Goal: Information Seeking & Learning: Learn about a topic

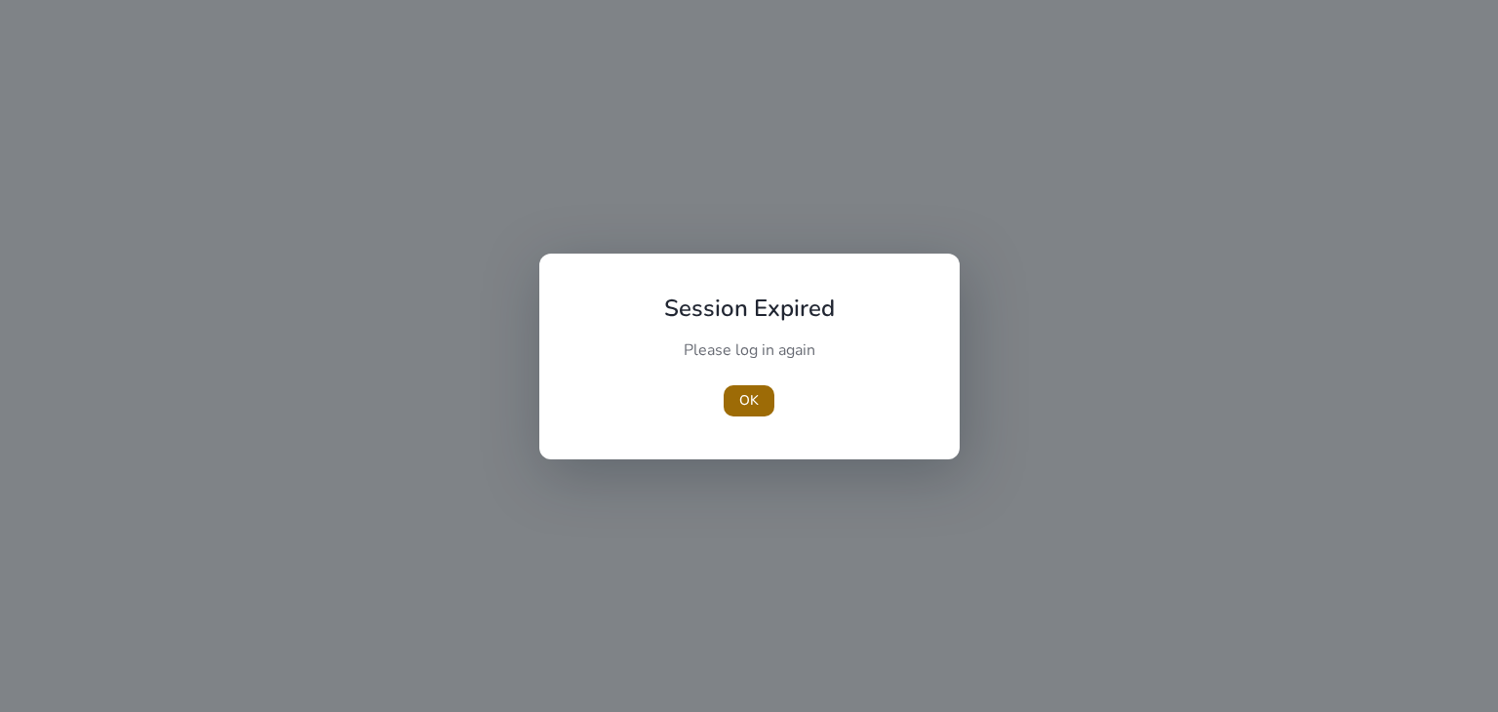
click at [735, 410] on span "button" at bounding box center [748, 400] width 51 height 47
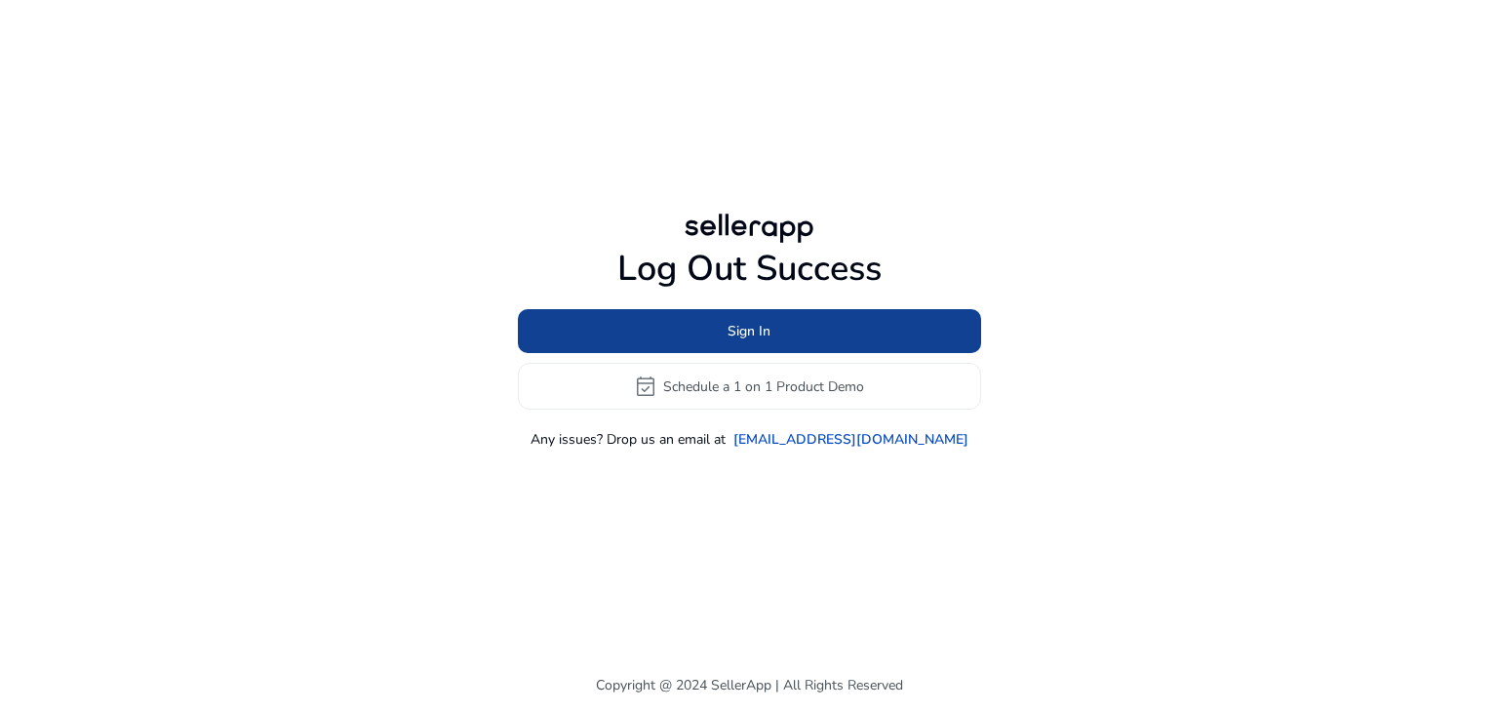
click at [735, 333] on span "Sign In" at bounding box center [748, 331] width 43 height 20
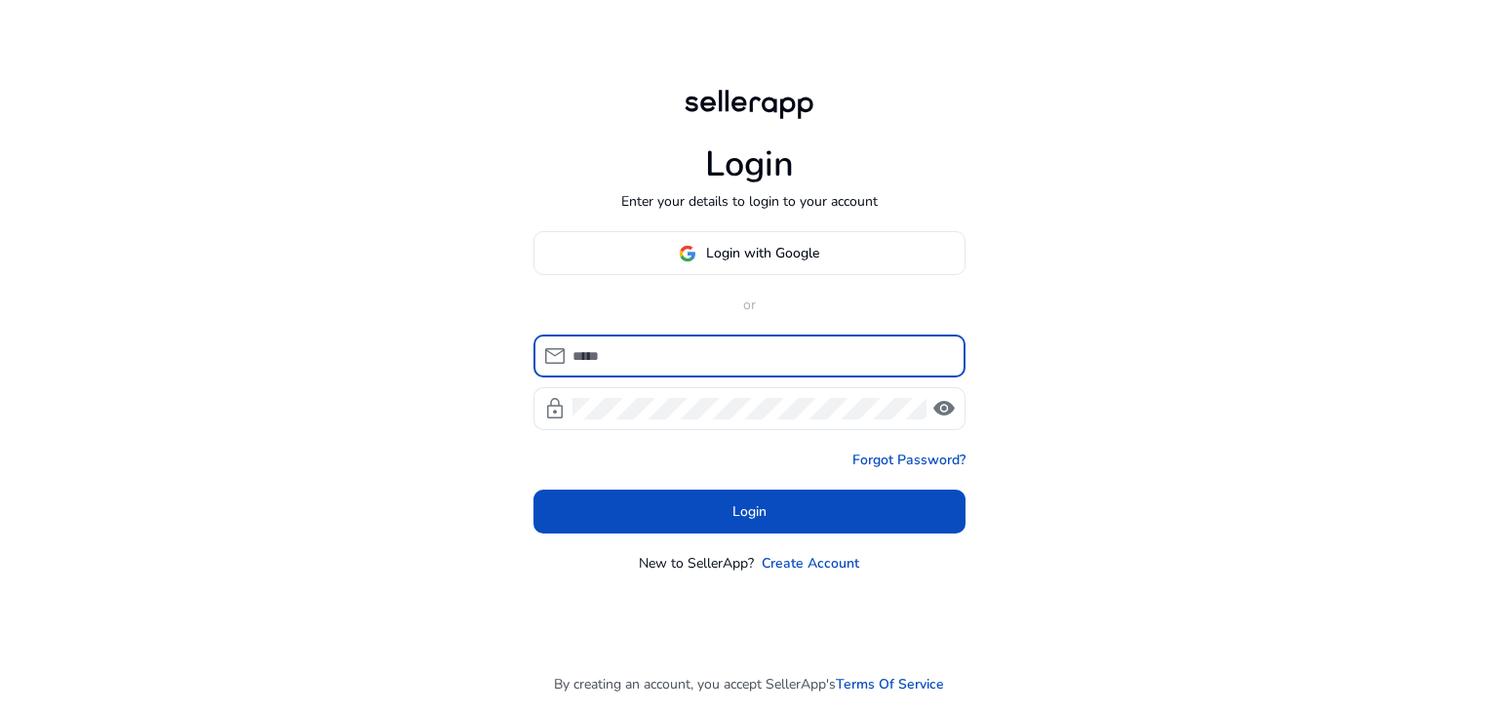
type input "**********"
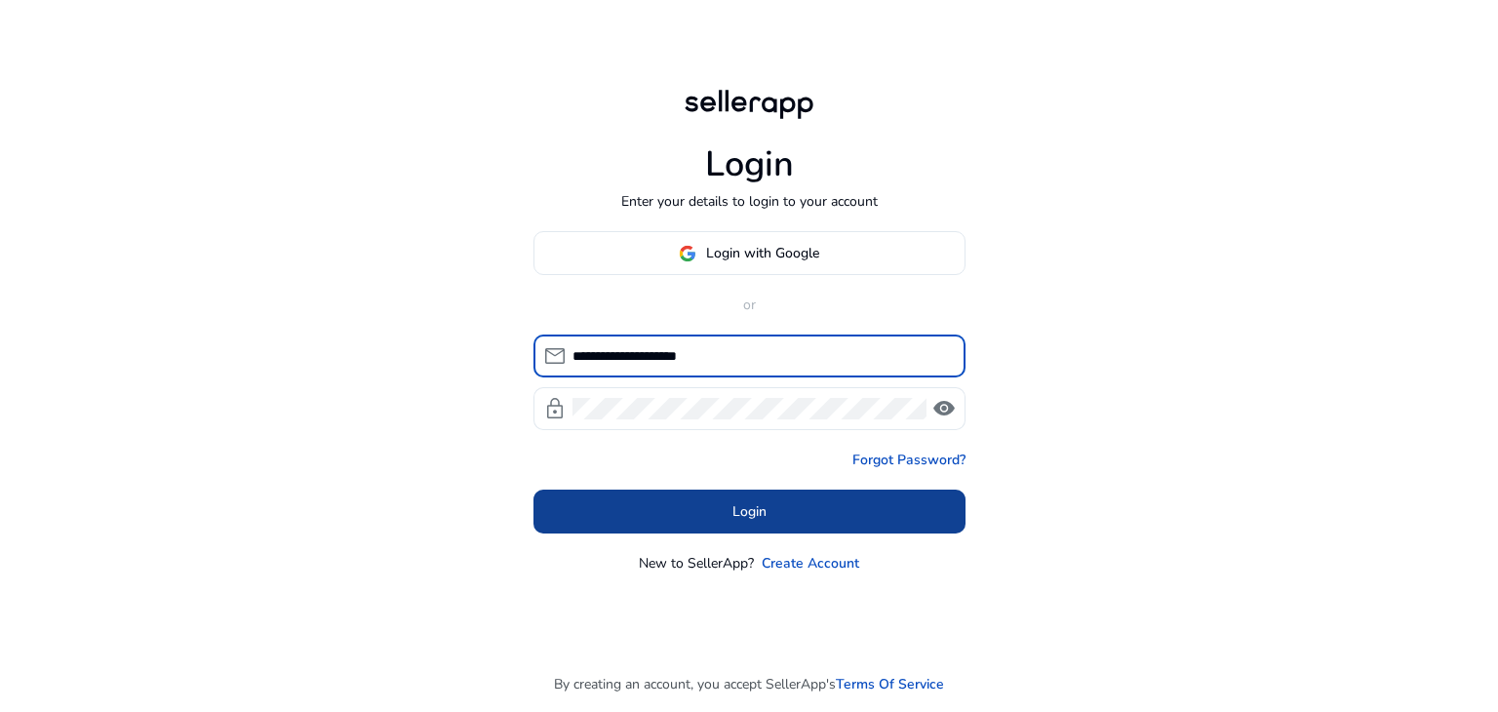
click at [738, 508] on span "Login" at bounding box center [749, 511] width 34 height 20
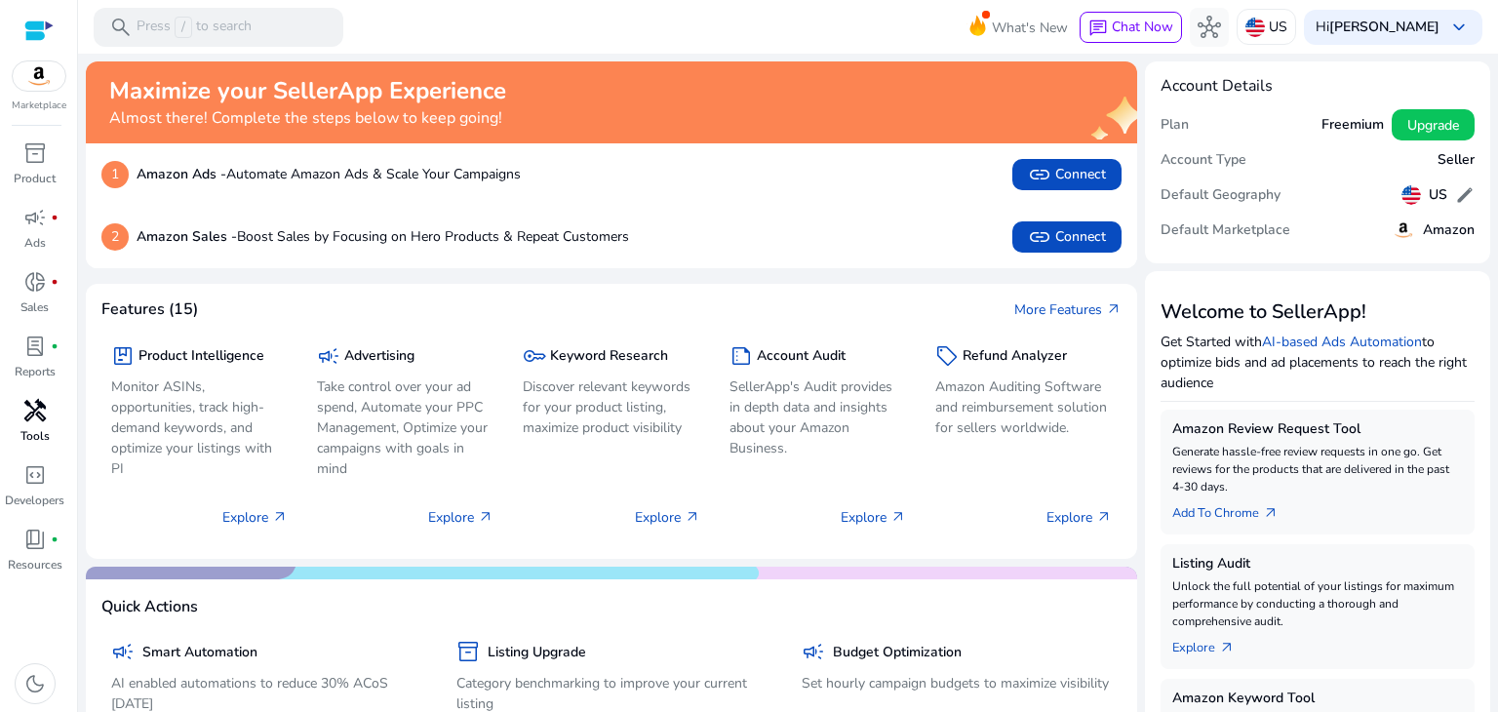
click at [31, 424] on div "handyman" at bounding box center [35, 410] width 55 height 31
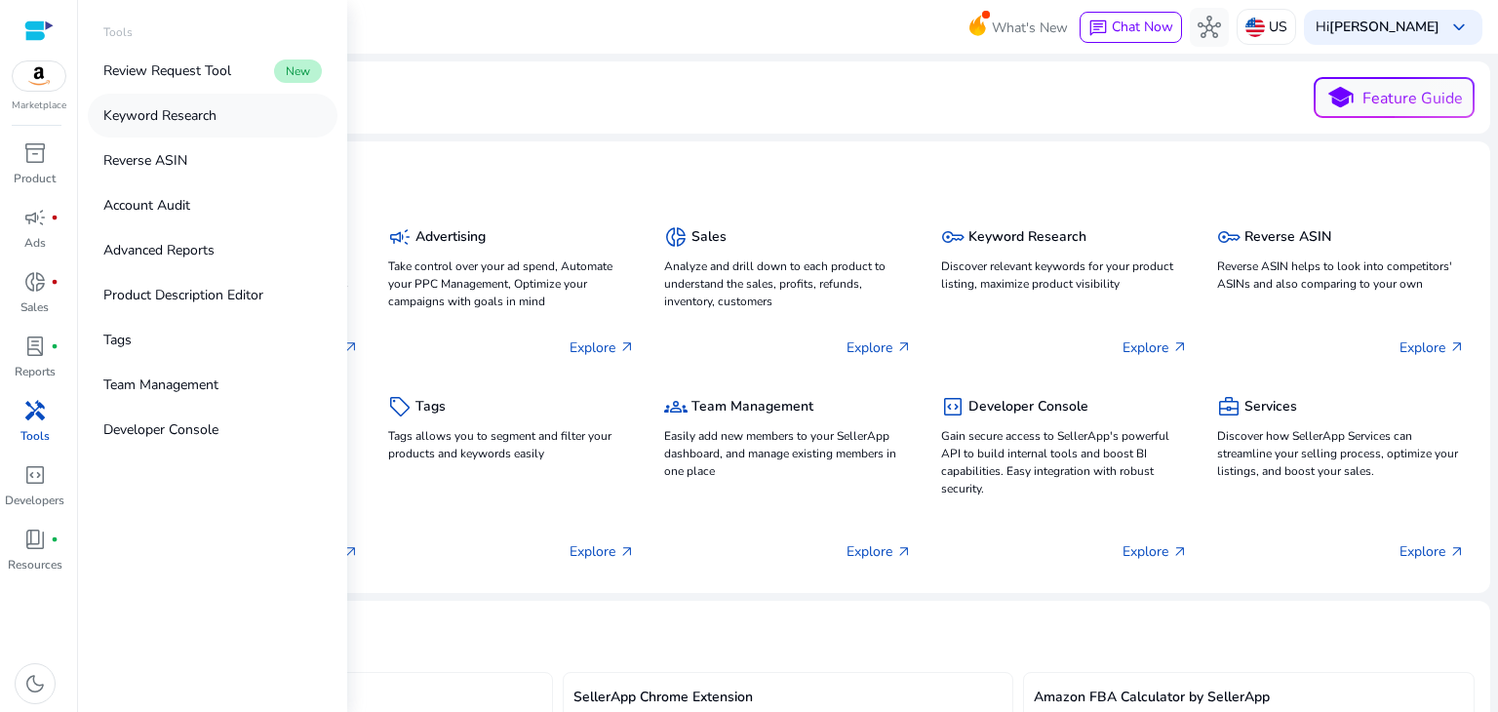
click at [171, 115] on p "Keyword Research" at bounding box center [159, 115] width 113 height 20
click at [169, 114] on p "Keyword Research" at bounding box center [159, 115] width 113 height 20
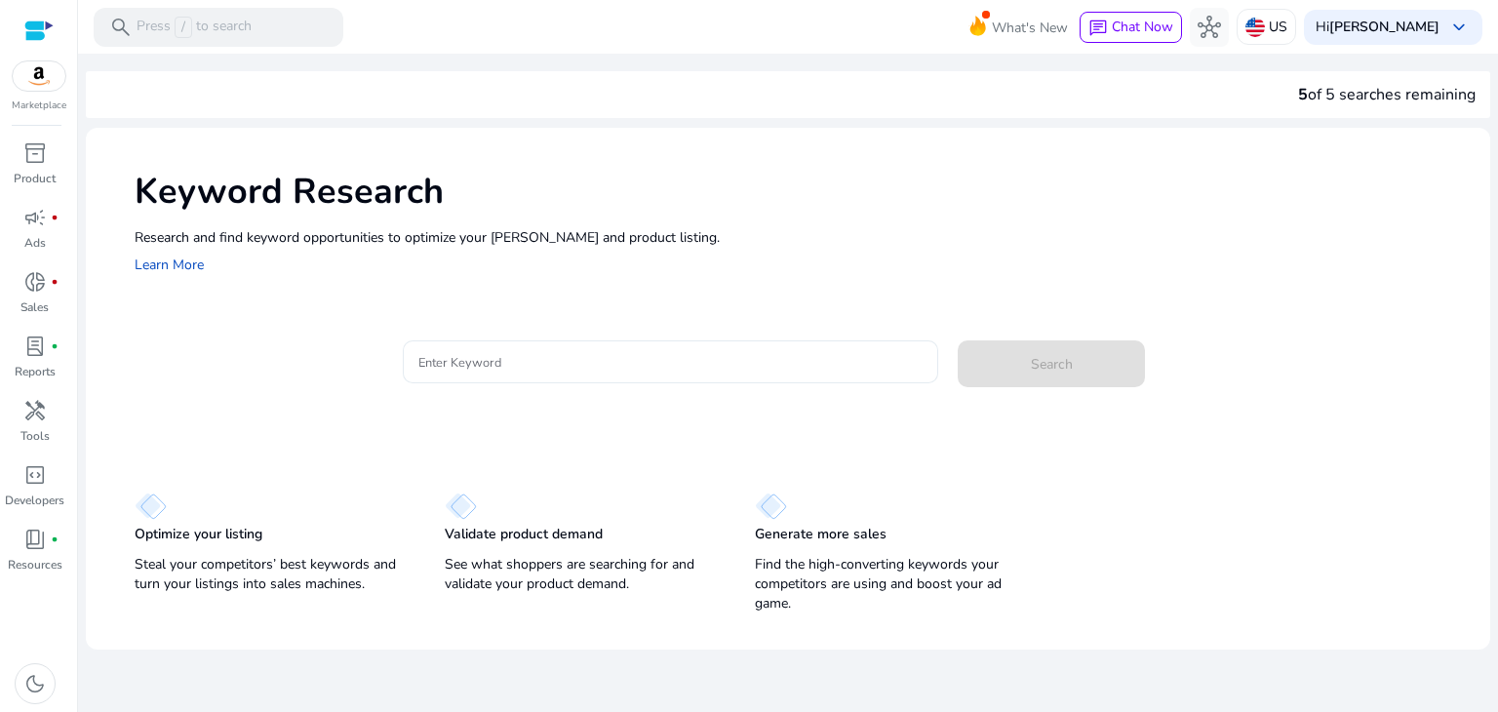
click at [450, 362] on input "Enter Keyword" at bounding box center [670, 361] width 505 height 21
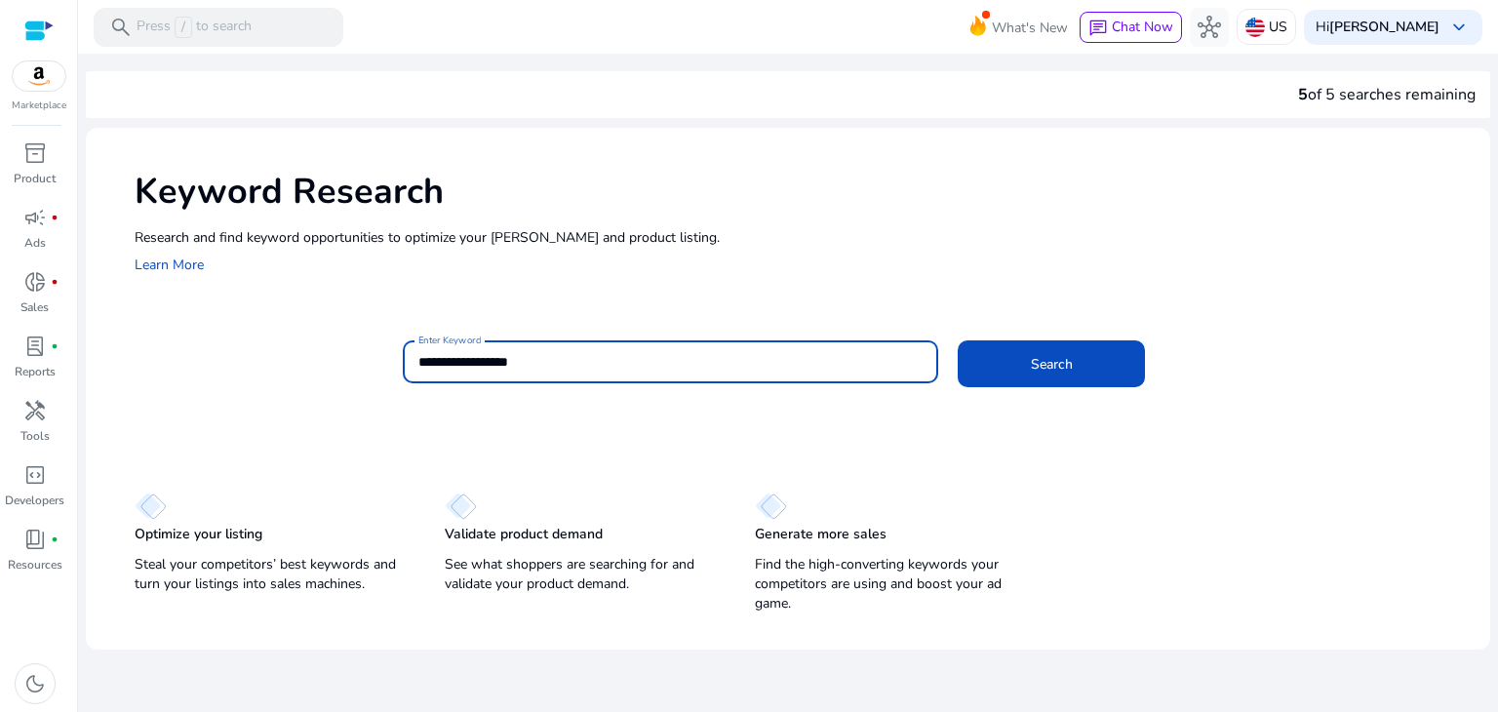
type input "**********"
click at [957, 340] on button "Search" at bounding box center [1050, 363] width 187 height 47
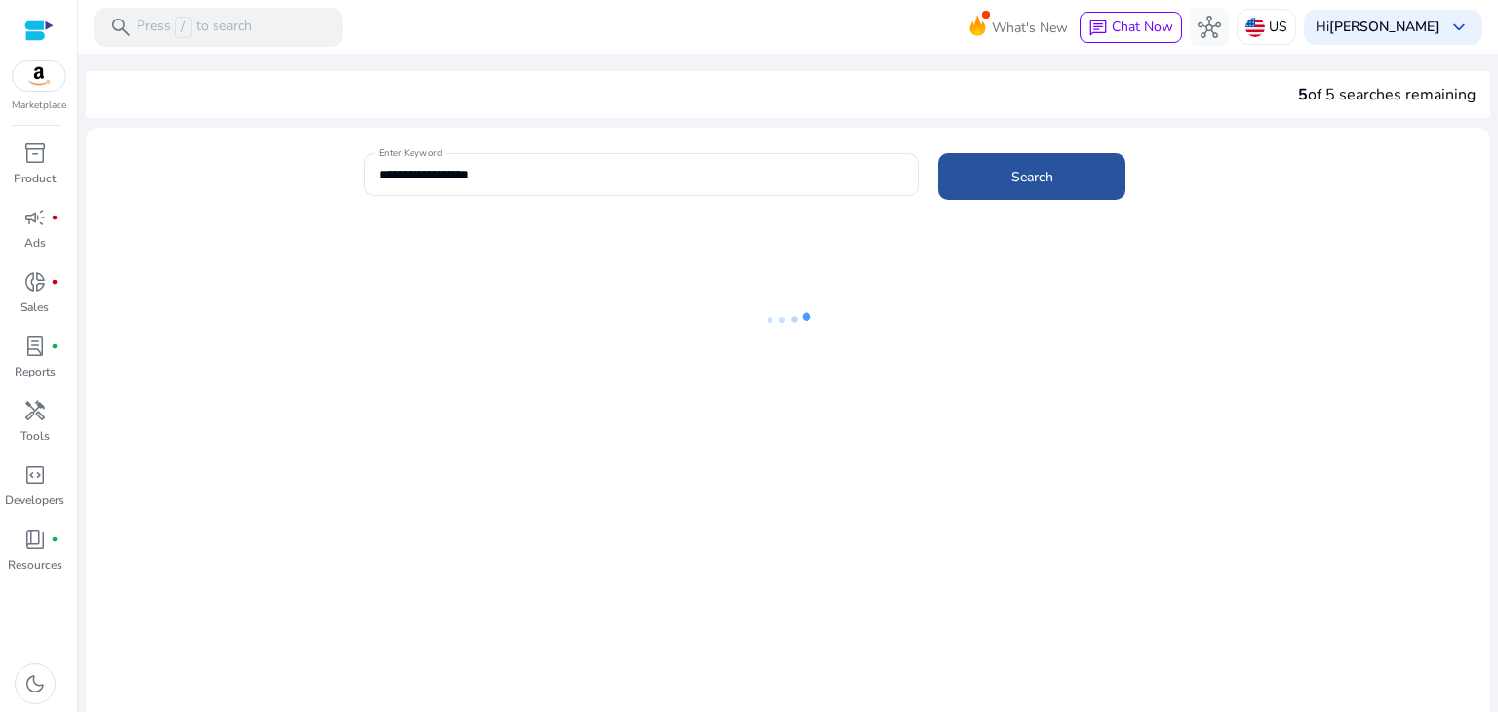
click at [1013, 185] on span "Search" at bounding box center [1032, 177] width 42 height 20
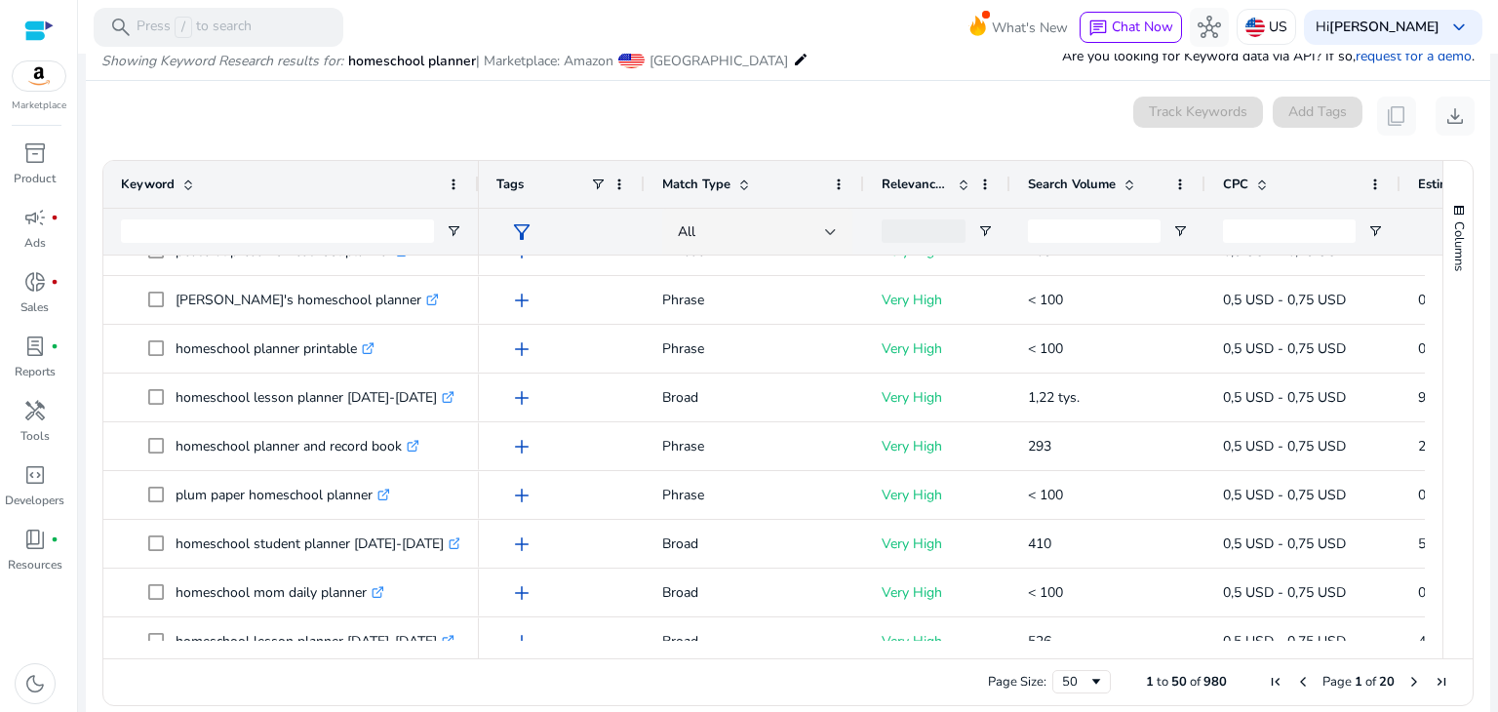
drag, startPoint x: 394, startPoint y: 173, endPoint x: 476, endPoint y: 200, distance: 86.3
click at [476, 200] on div at bounding box center [478, 184] width 8 height 47
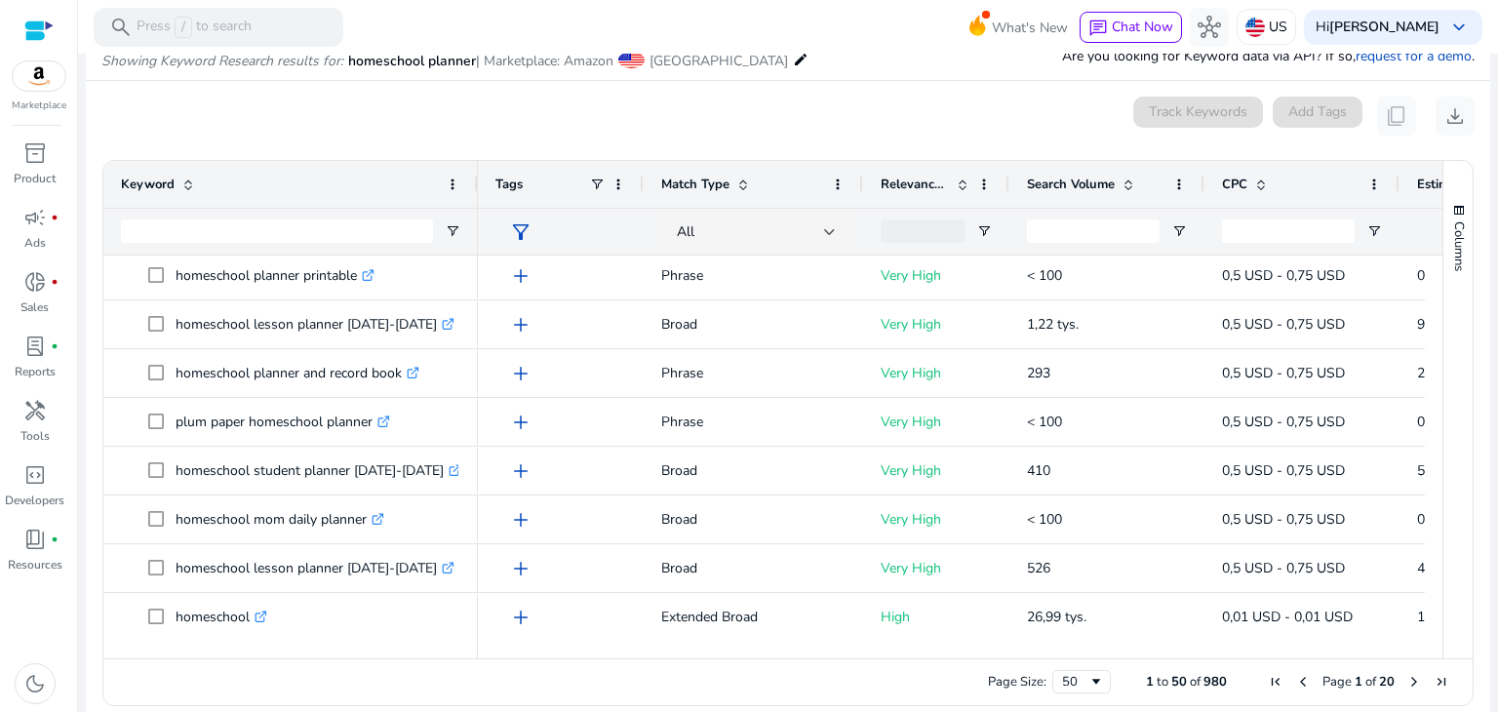
click at [1406, 680] on span "Next Page" at bounding box center [1414, 682] width 16 height 16
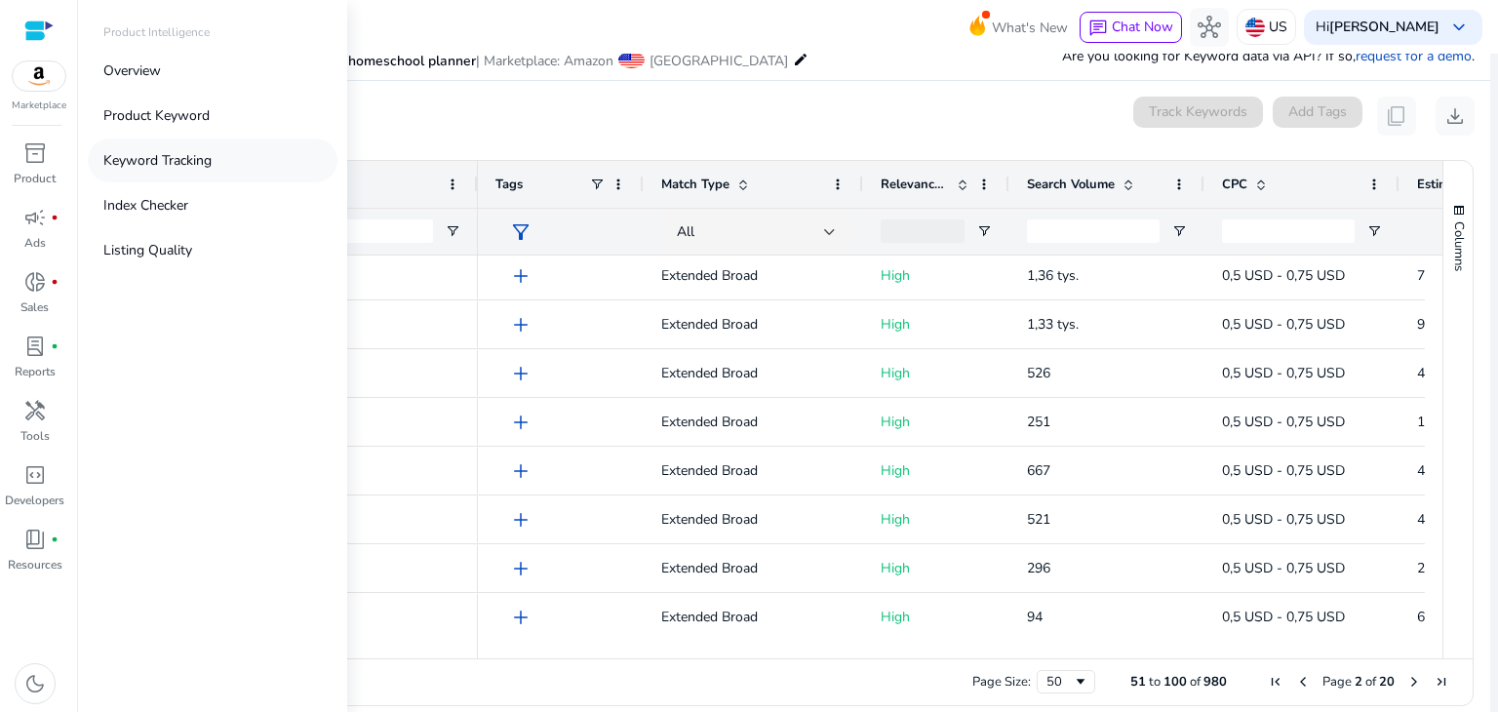
click at [152, 160] on p "Keyword Tracking" at bounding box center [157, 160] width 108 height 20
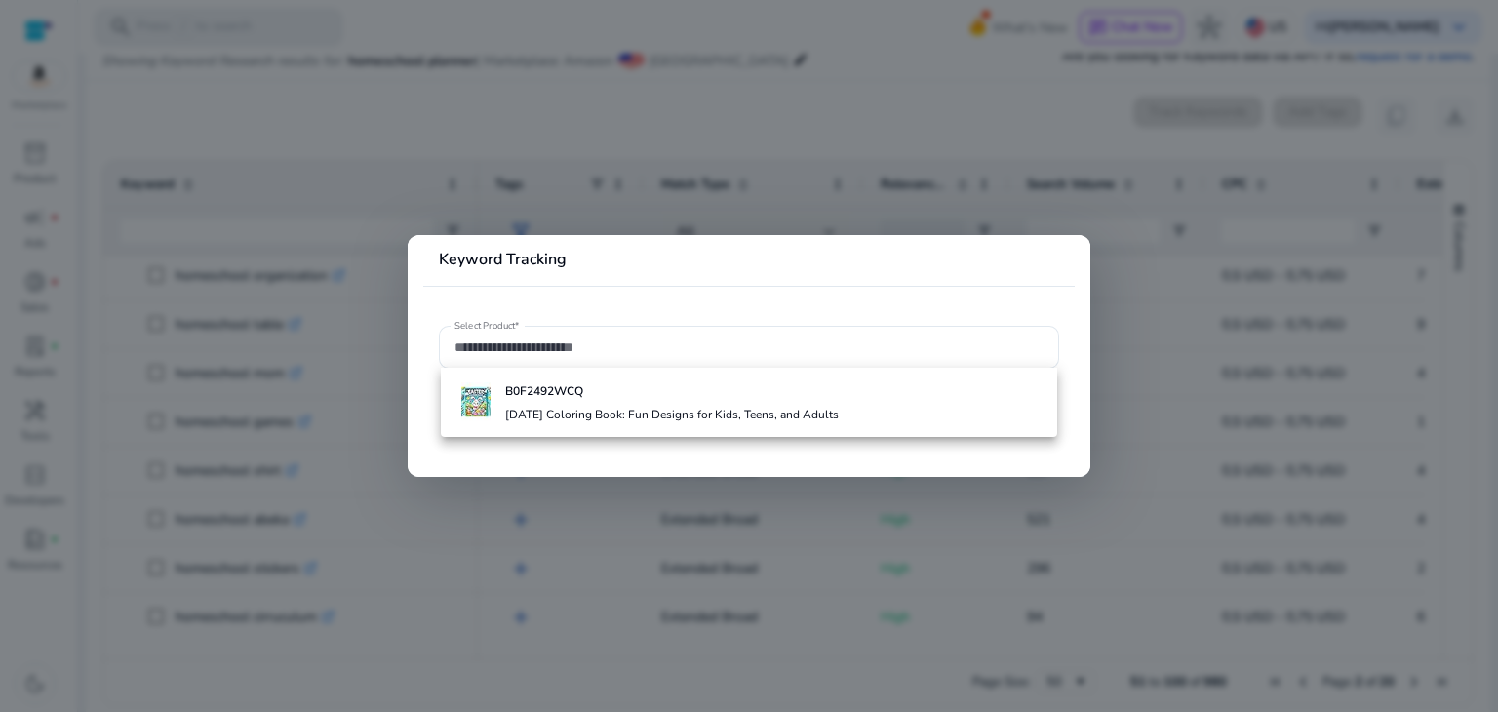
click at [651, 124] on div at bounding box center [749, 356] width 1498 height 712
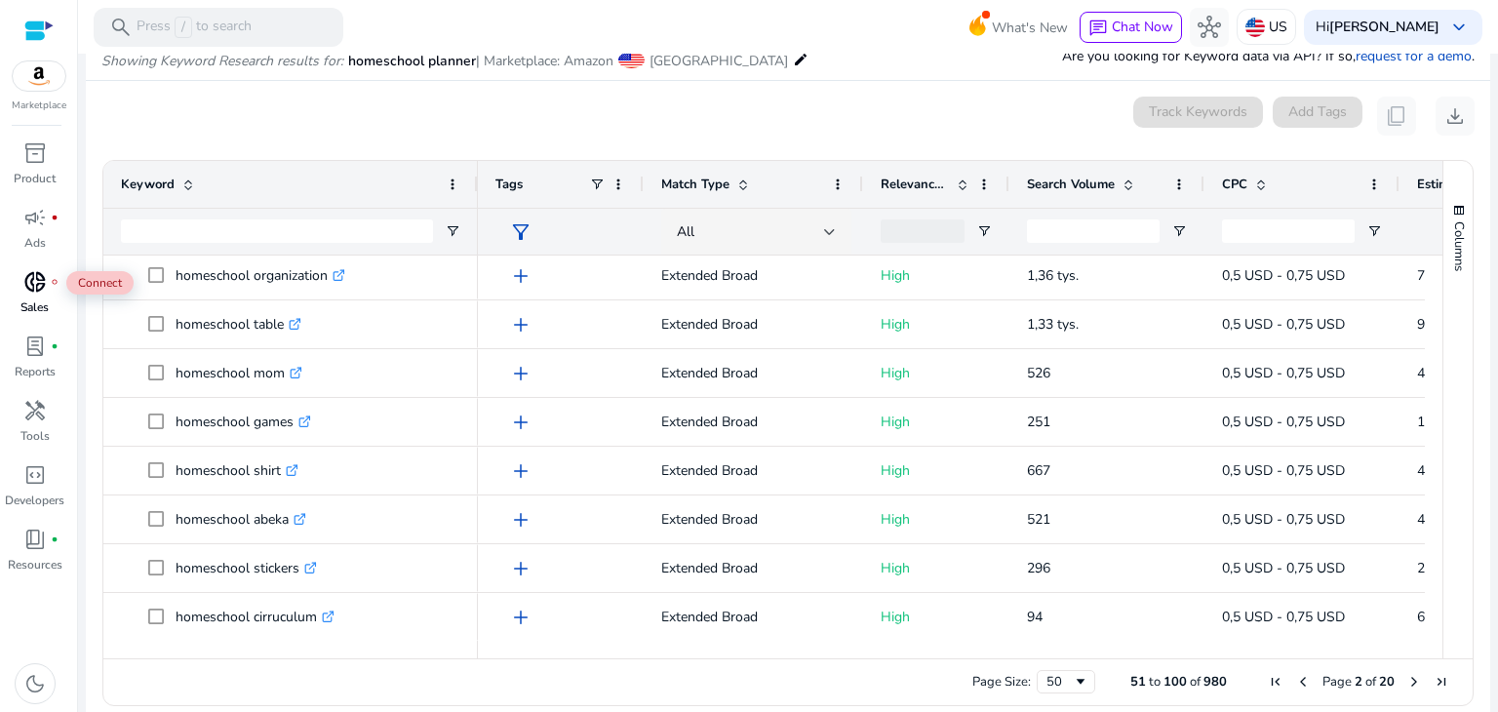
click at [35, 278] on span "donut_small" at bounding box center [34, 281] width 23 height 23
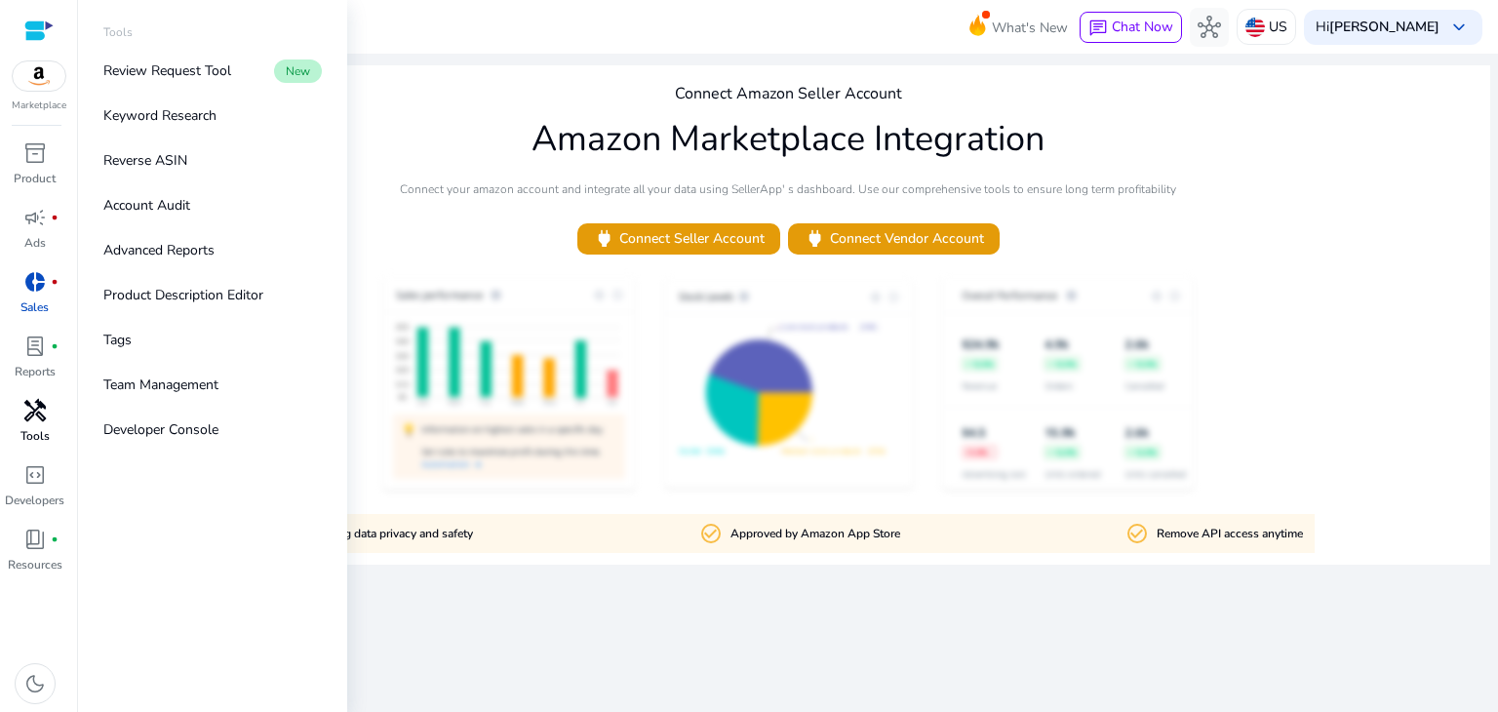
click at [32, 407] on span "handyman" at bounding box center [34, 410] width 23 height 23
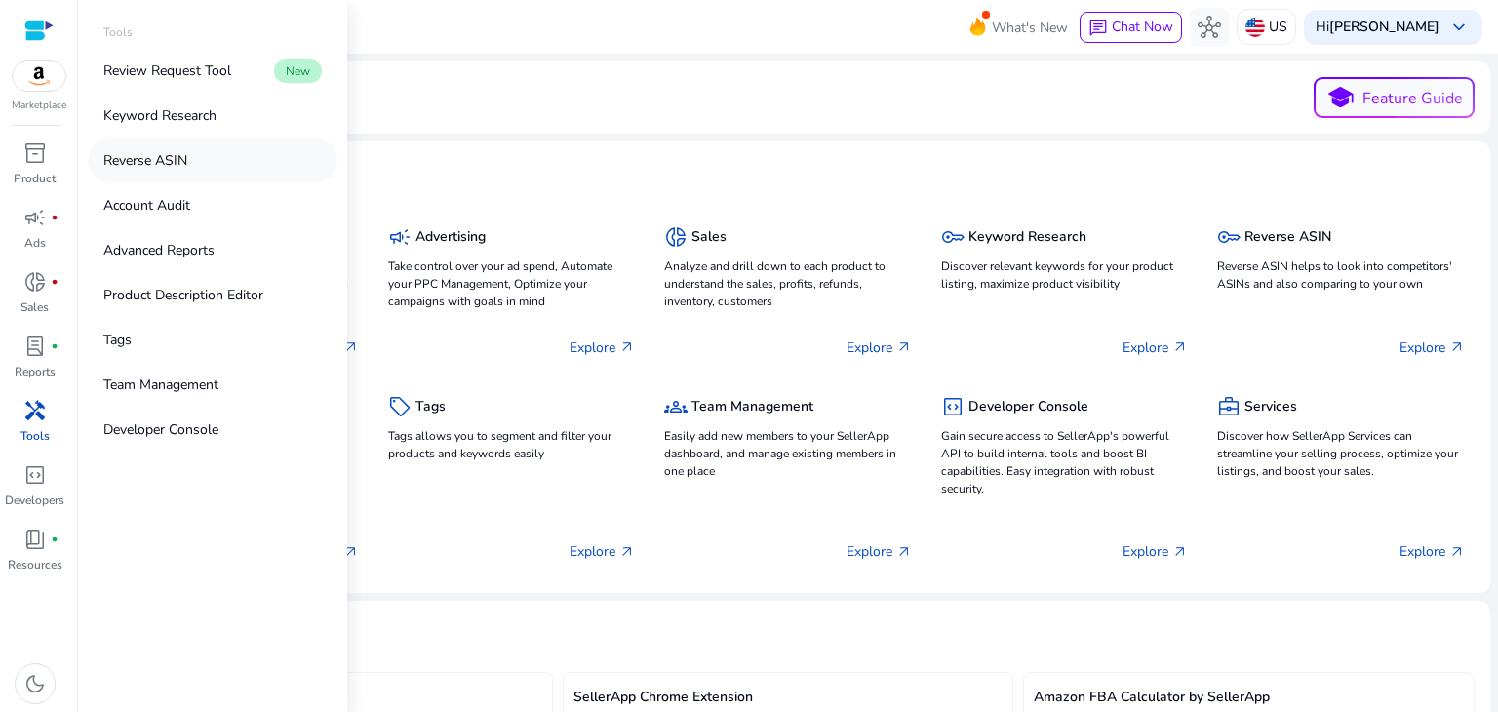
click at [155, 163] on p "Reverse ASIN" at bounding box center [145, 160] width 84 height 20
